Goal: Navigation & Orientation: Find specific page/section

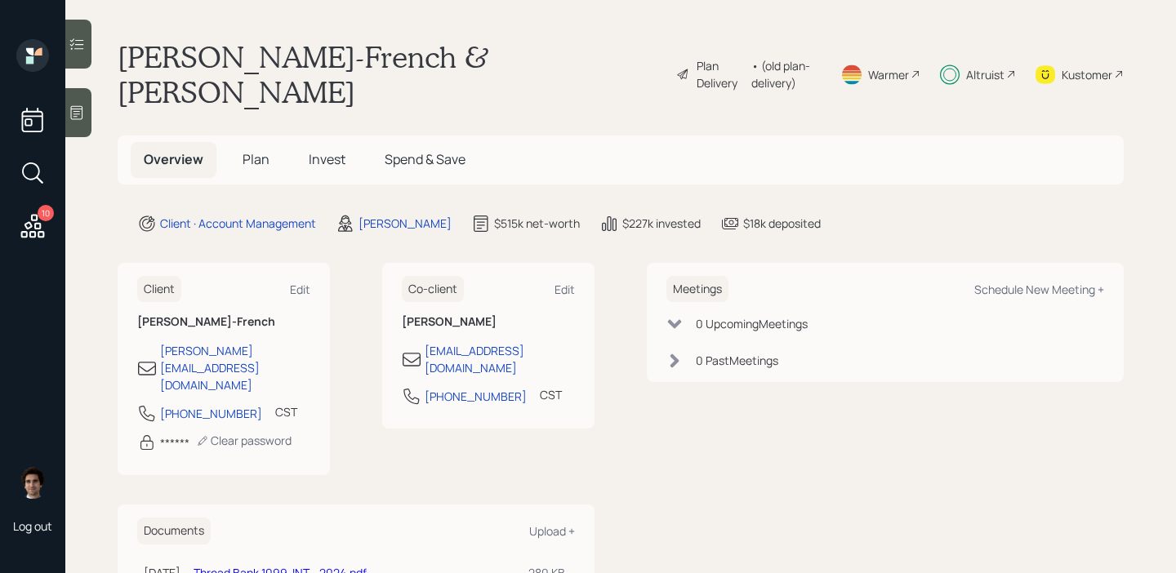
drag, startPoint x: 0, startPoint y: 0, endPoint x: 966, endPoint y: 248, distance: 997.6
click at [966, 248] on main "Becky Chrisinger-French & Dana French Plan Delivery • (old plan-delivery) Warme…" at bounding box center [620, 286] width 1111 height 573
click at [1094, 78] on div "Kustomer" at bounding box center [1087, 74] width 51 height 17
